Goal: Transaction & Acquisition: Download file/media

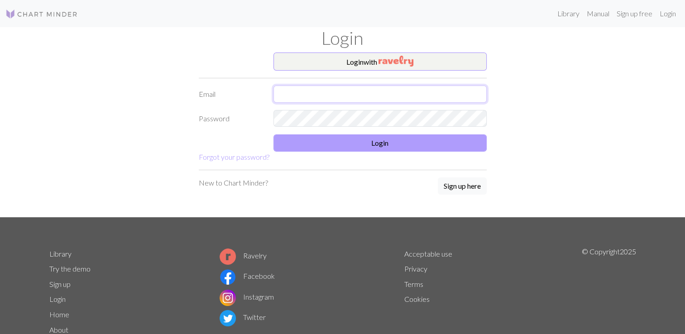
type input "[EMAIL_ADDRESS][DOMAIN_NAME]"
click at [347, 144] on button "Login" at bounding box center [379, 142] width 213 height 17
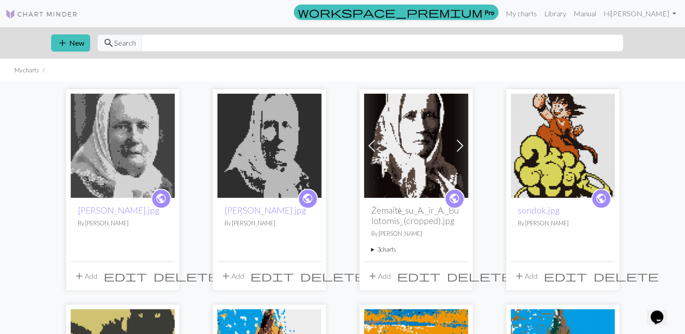
click at [550, 144] on img at bounding box center [563, 146] width 104 height 104
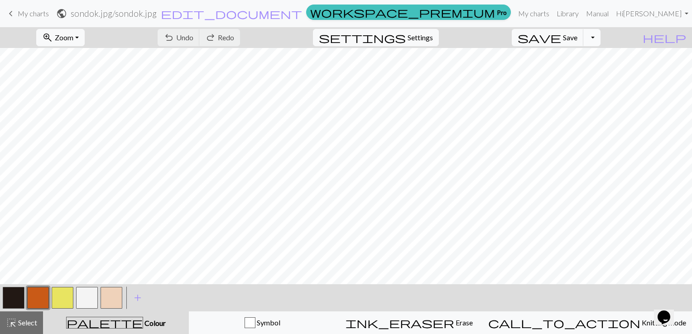
click at [600, 38] on button "Toggle Dropdown" at bounding box center [591, 37] width 17 height 17
click at [576, 70] on button "save_alt Download" at bounding box center [524, 72] width 149 height 14
click at [600, 38] on button "Toggle Dropdown" at bounding box center [591, 37] width 17 height 17
click at [575, 70] on button "save_alt Download" at bounding box center [524, 72] width 149 height 14
click at [491, 40] on div "zoom_in Zoom Zoom Fit all Fit width Fit height 50% 100% 150% 200% undo Undo Und…" at bounding box center [318, 37] width 636 height 21
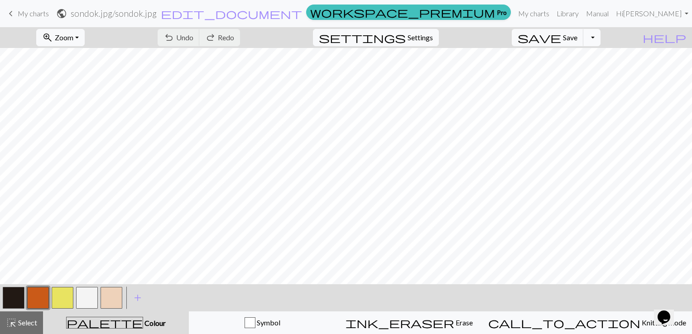
click at [600, 39] on button "Toggle Dropdown" at bounding box center [591, 37] width 17 height 17
click at [571, 70] on button "save_alt Download" at bounding box center [524, 72] width 149 height 14
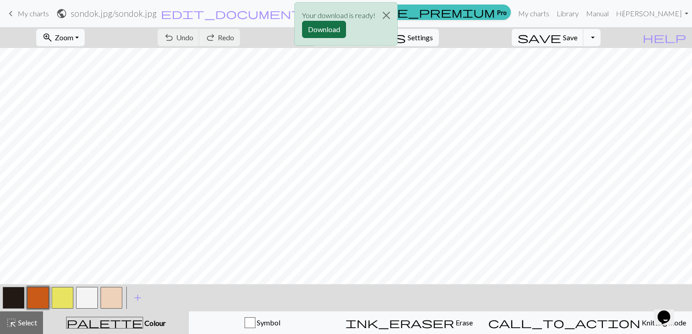
click at [326, 27] on button "Download" at bounding box center [324, 29] width 44 height 17
